Goal: Transaction & Acquisition: Purchase product/service

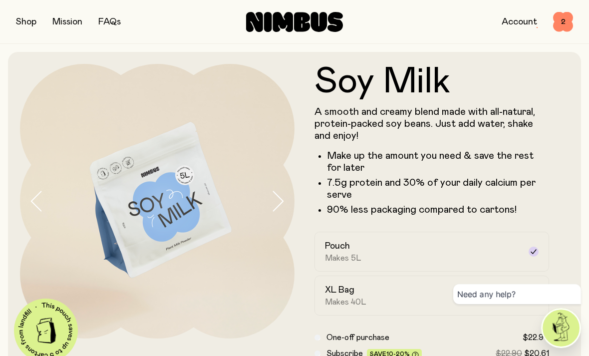
scroll to position [32, 0]
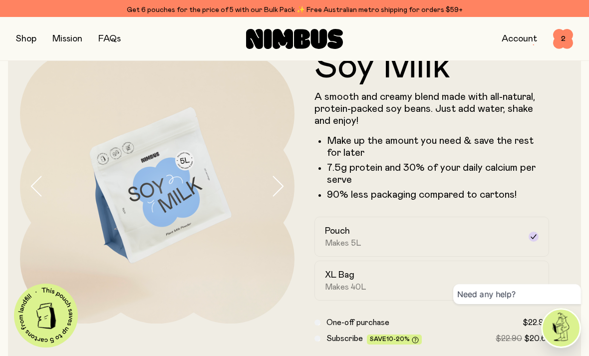
click at [562, 19] on link "Get 6 pouches for the price of 5 with our Bulk Pack ✨ Free Australian metro shi…" at bounding box center [294, 10] width 589 height 20
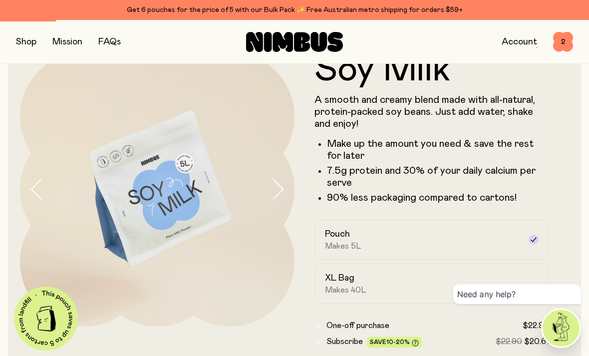
click at [561, 43] on span "2" at bounding box center [563, 42] width 20 height 20
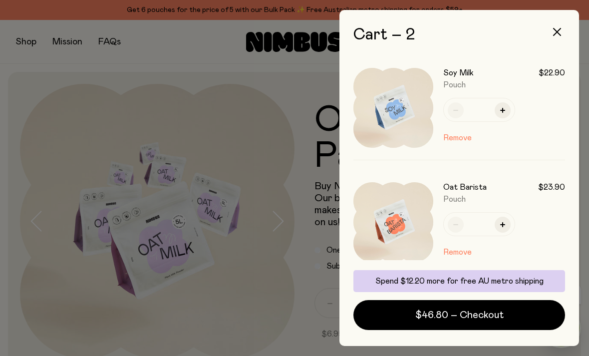
click at [459, 178] on div "Oat Barista $23.90 Pouch * Remove" at bounding box center [460, 222] width 212 height 104
click at [456, 166] on div "Soy Milk $22.90 Pouch * Remove Oat Barista $23.90 Pouch * Remove" at bounding box center [460, 165] width 212 height 219
click at [460, 169] on div "Soy Milk $22.90 Pouch * Remove Oat Barista $23.90 Pouch * Remove" at bounding box center [460, 165] width 212 height 219
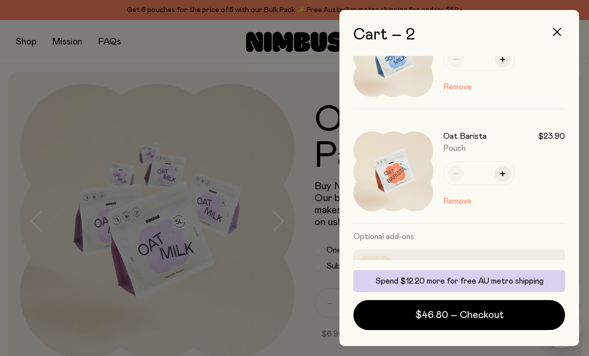
scroll to position [51, 0]
click at [454, 237] on h3 "Optional add-ons" at bounding box center [460, 236] width 212 height 26
click at [560, 69] on div "Soy Milk $22.90 Pouch *" at bounding box center [504, 43] width 122 height 54
click at [558, 74] on div "Soy Milk $22.90 Pouch * Remove" at bounding box center [504, 56] width 122 height 80
click at [557, 69] on div "Soy Milk $22.90 Pouch *" at bounding box center [504, 43] width 122 height 54
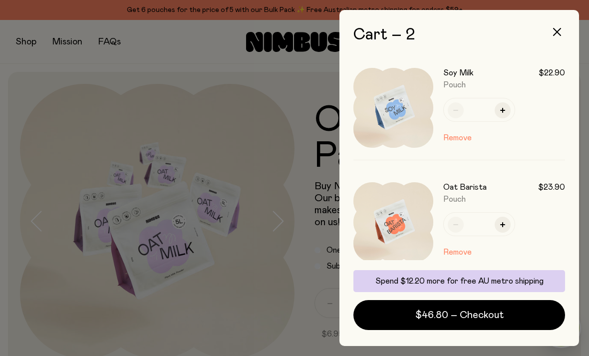
scroll to position [0, 0]
click at [457, 142] on button "Remove" at bounding box center [457, 138] width 28 height 12
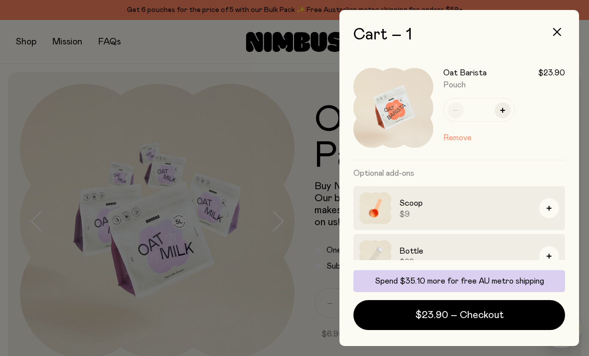
click at [460, 142] on button "Remove" at bounding box center [457, 138] width 28 height 12
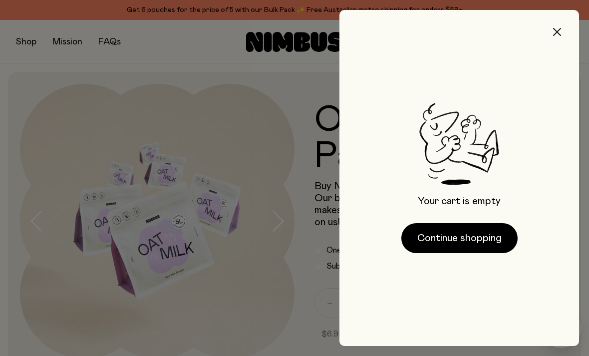
click at [561, 38] on button "button" at bounding box center [557, 32] width 24 height 24
